Goal: Transaction & Acquisition: Purchase product/service

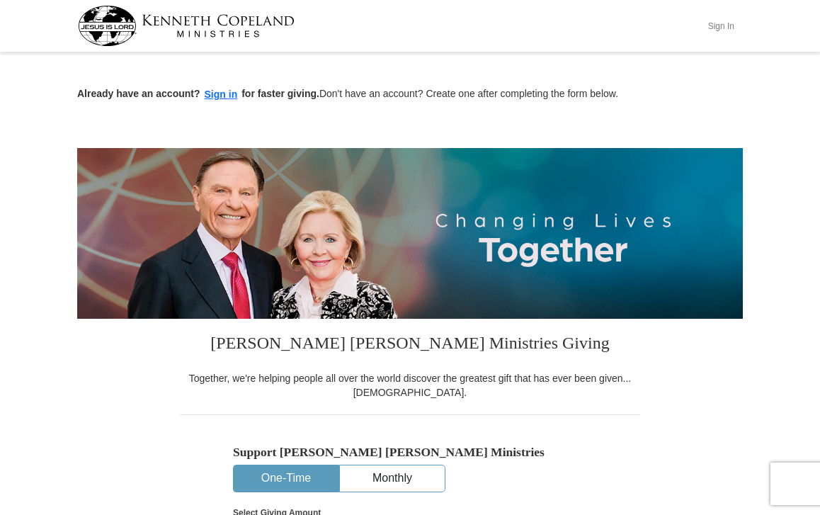
click at [716, 25] on button "Sign In" at bounding box center [721, 26] width 42 height 22
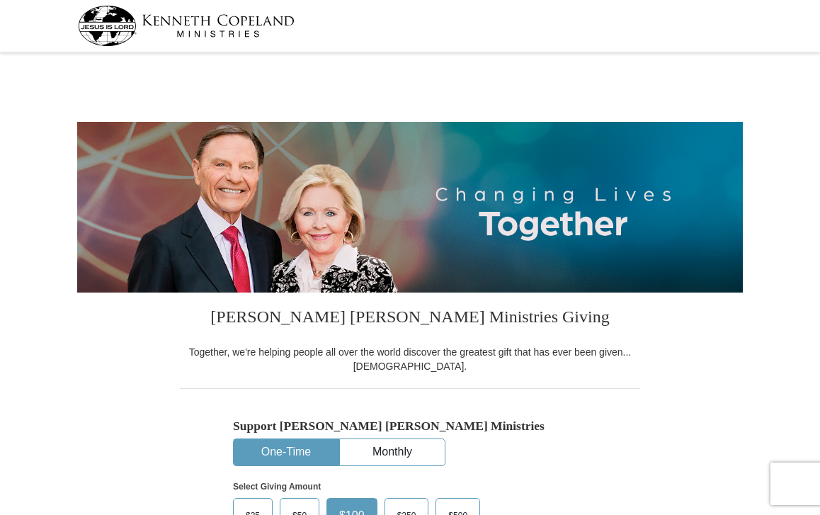
select select "TX"
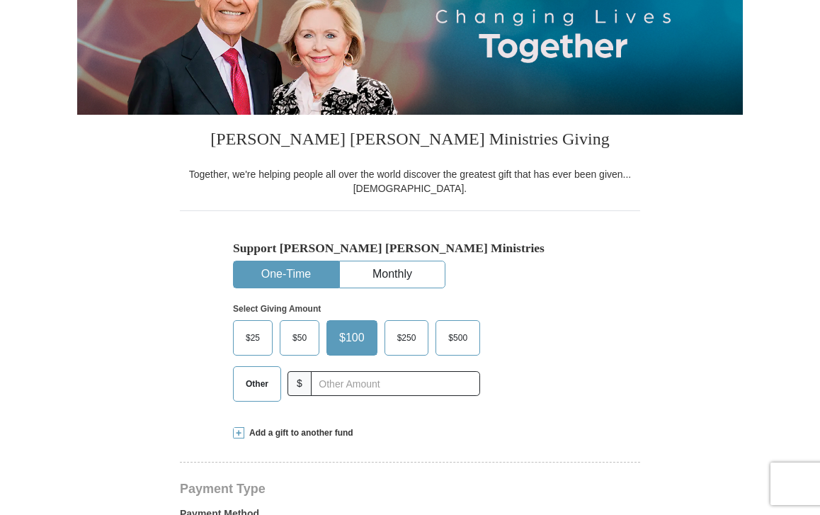
scroll to position [193, 0]
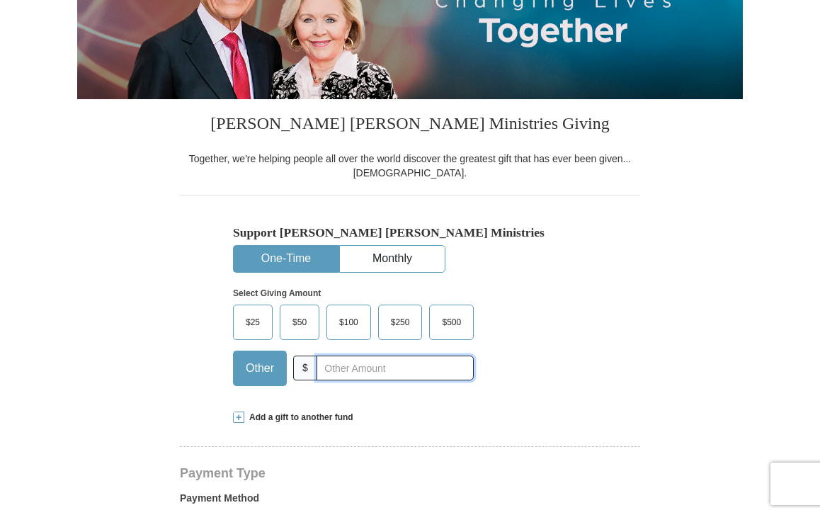
click at [318, 380] on input "text" at bounding box center [395, 368] width 157 height 25
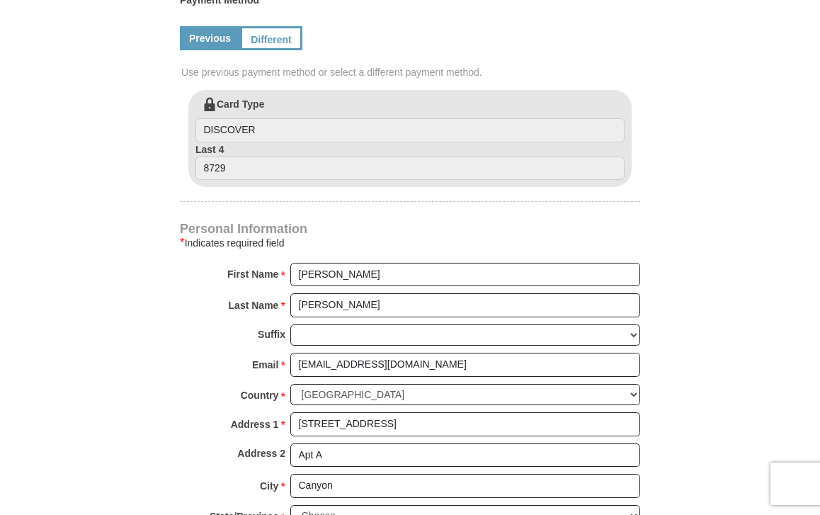
scroll to position [688, 0]
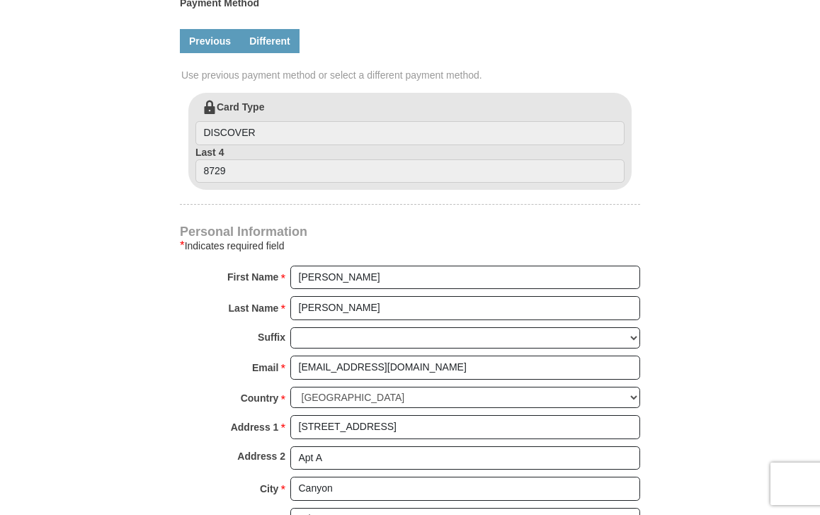
type input "300"
click at [280, 41] on link "Different" at bounding box center [269, 41] width 59 height 24
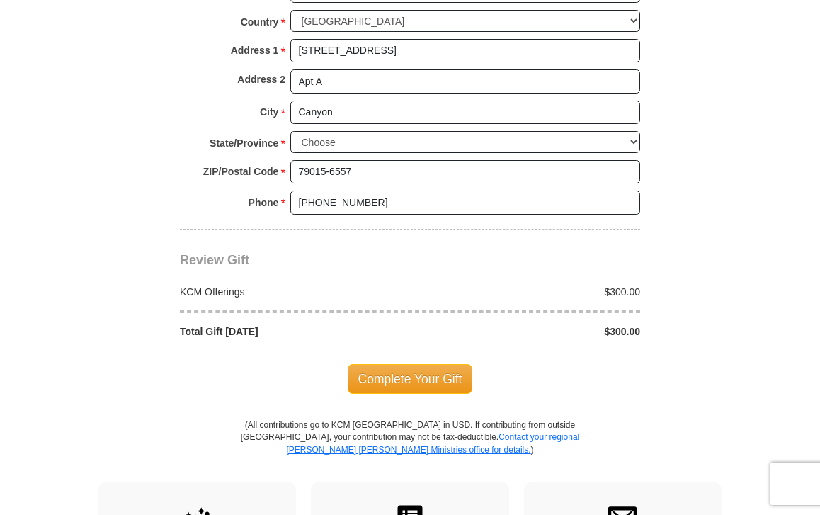
scroll to position [1227, 0]
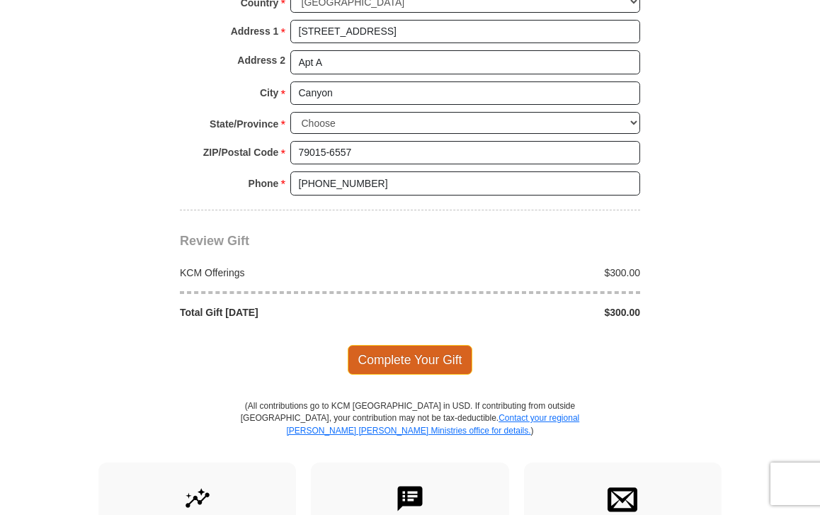
click at [409, 345] on span "Complete Your Gift" at bounding box center [410, 360] width 125 height 30
